Goal: Task Accomplishment & Management: Use online tool/utility

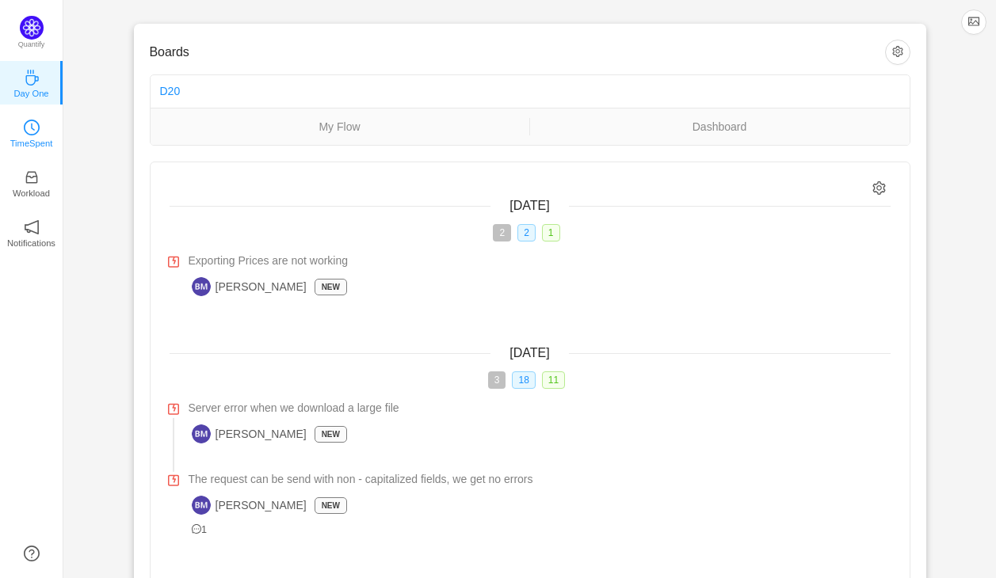
click at [38, 131] on icon "icon: clock-circle" at bounding box center [32, 128] width 16 height 16
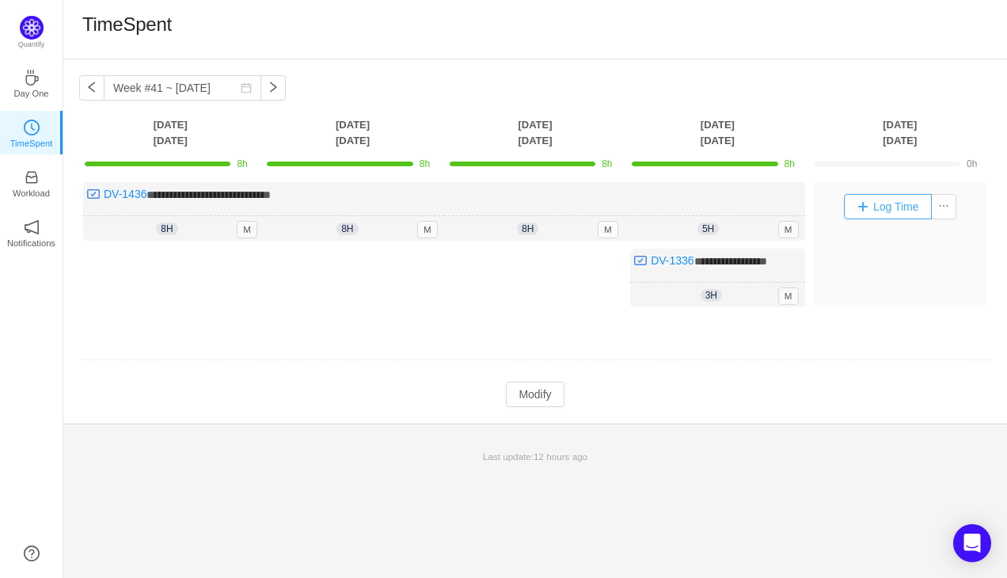
click at [859, 206] on button "Log Time" at bounding box center [888, 206] width 88 height 25
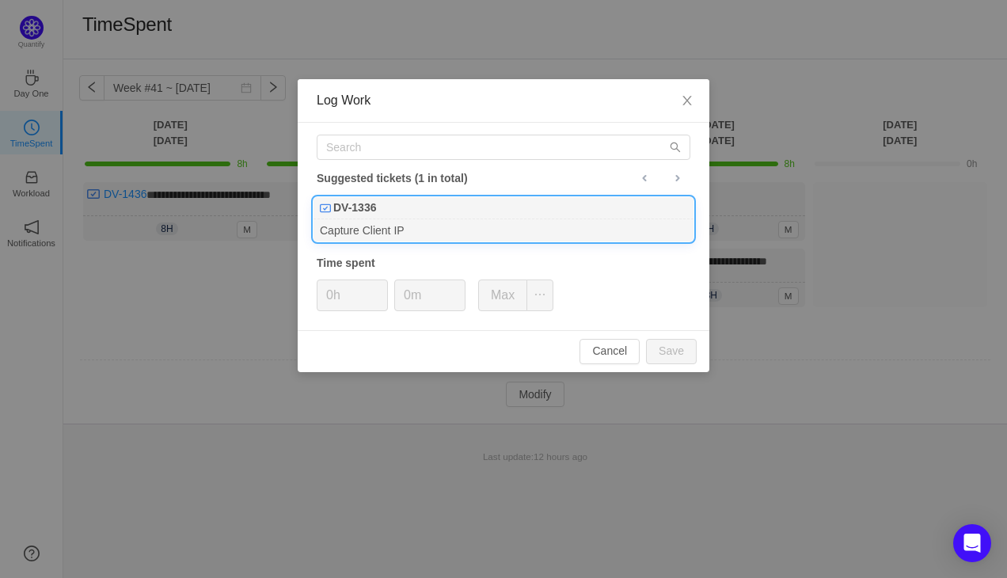
click at [412, 204] on div "DV-1336" at bounding box center [504, 208] width 380 height 22
click at [379, 289] on icon "icon: up" at bounding box center [380, 291] width 6 height 6
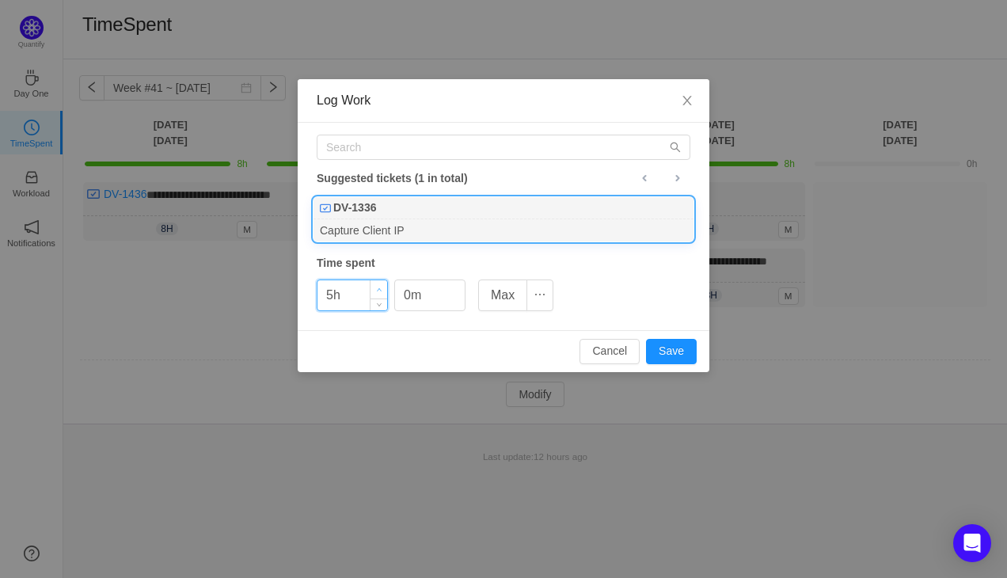
click at [379, 289] on icon "icon: up" at bounding box center [380, 291] width 6 height 6
click at [677, 355] on button "Save" at bounding box center [671, 351] width 51 height 25
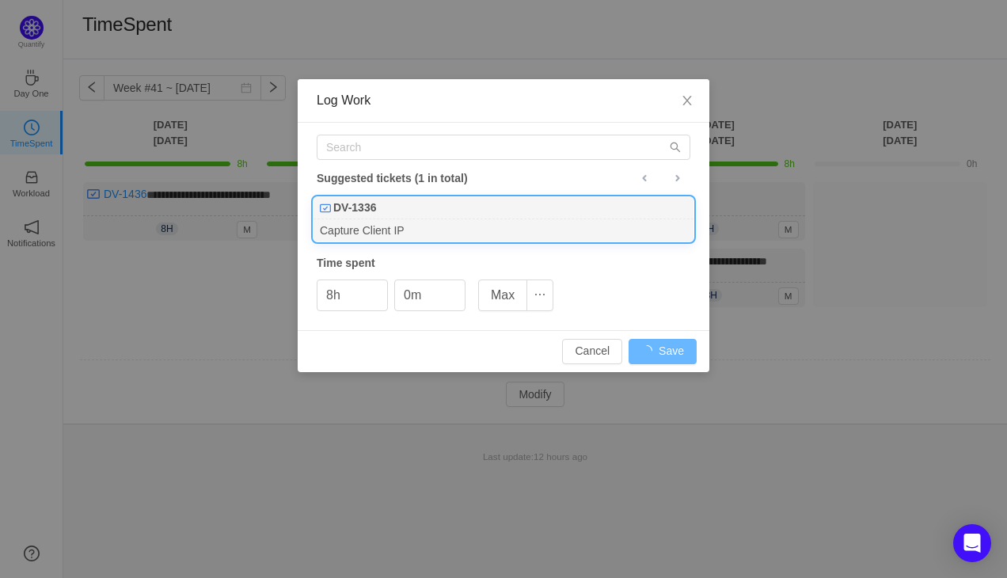
type input "0h"
